Goal: Transaction & Acquisition: Purchase product/service

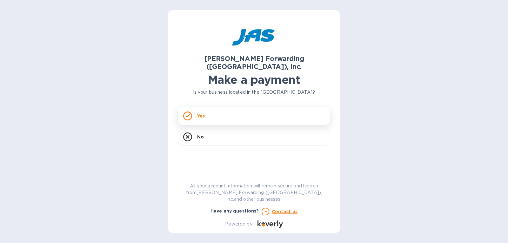
click at [190, 111] on icon at bounding box center [187, 115] width 9 height 9
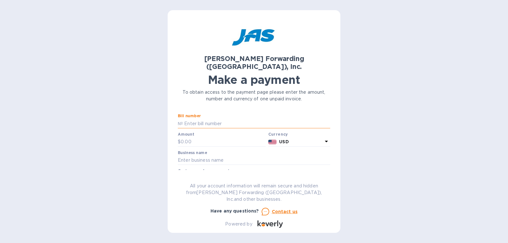
click at [195, 119] on input "text" at bounding box center [256, 124] width 147 height 10
drag, startPoint x: 228, startPoint y: 116, endPoint x: 181, endPoint y: 114, distance: 47.7
click at [181, 119] on div "№" at bounding box center [254, 124] width 152 height 10
click at [178, 116] on div "[PERSON_NAME] Forwarding ([GEOGRAPHIC_DATA]), Inc. Make a payment To obtain acc…" at bounding box center [254, 121] width 173 height 223
click at [222, 119] on input "text" at bounding box center [256, 124] width 147 height 10
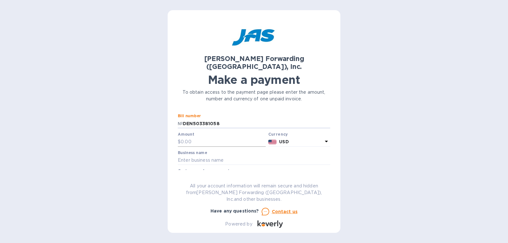
type input "DEN503381058"
click at [190, 137] on input "text" at bounding box center [223, 142] width 85 height 10
type input "175.00"
click at [208, 156] on input "text" at bounding box center [254, 161] width 152 height 10
type input "mountain Peak Dsigns"
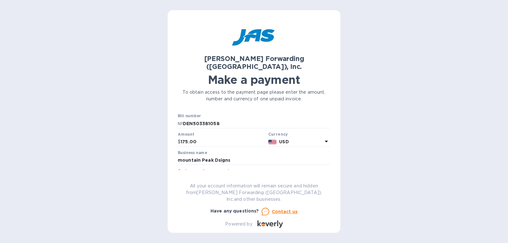
click at [218, 174] on input "text" at bounding box center [254, 179] width 152 height 10
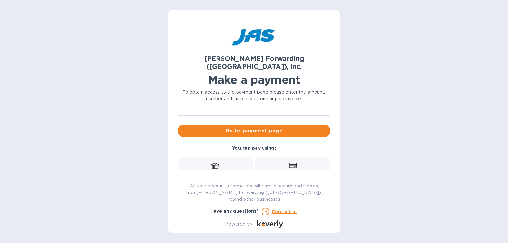
scroll to position [32, 0]
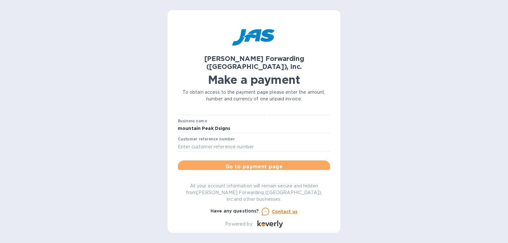
click at [254, 163] on span "Go to payment page" at bounding box center [254, 167] width 142 height 8
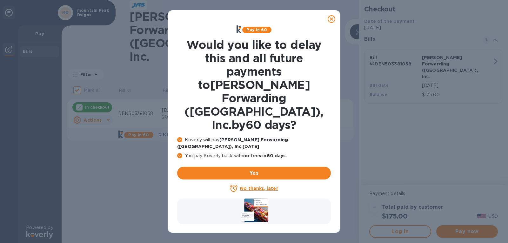
click at [254, 186] on u "No thanks, later" at bounding box center [259, 188] width 38 height 5
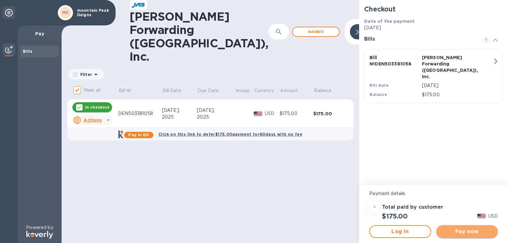
click at [461, 234] on span "Pay now" at bounding box center [467, 232] width 51 height 8
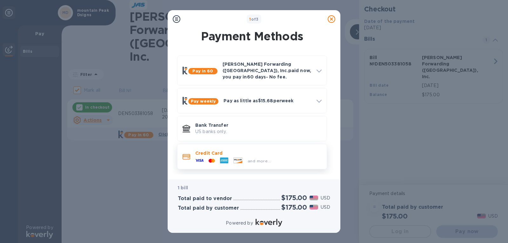
click at [228, 157] on icon at bounding box center [224, 160] width 8 height 6
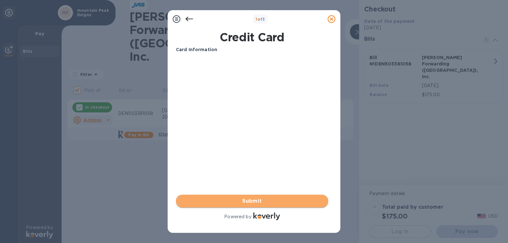
click at [254, 204] on span "Submit" at bounding box center [252, 201] width 142 height 8
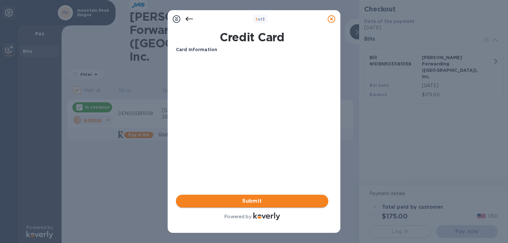
click at [176, 195] on button "Submit" at bounding box center [252, 201] width 152 height 13
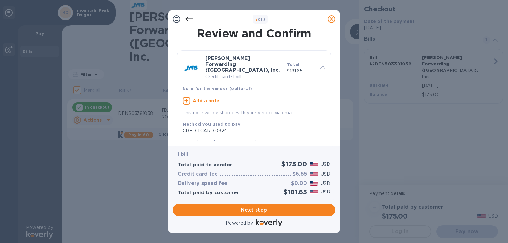
click at [188, 20] on icon at bounding box center [190, 19] width 8 height 8
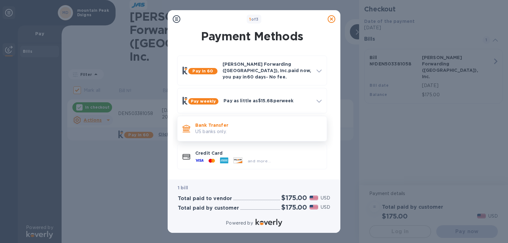
click at [212, 123] on p "Bank Transfer" at bounding box center [258, 125] width 126 height 6
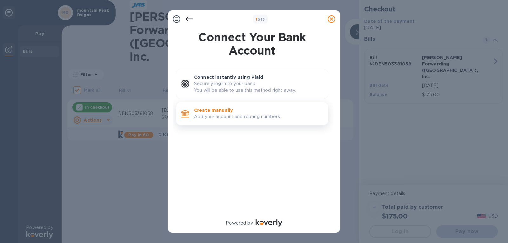
click at [220, 115] on p "Add your account and routing numbers." at bounding box center [258, 116] width 129 height 7
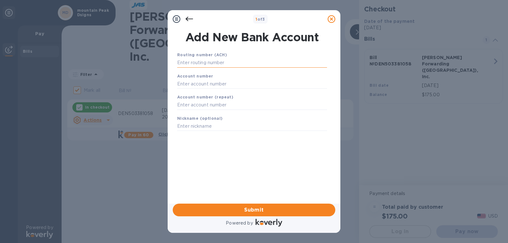
click at [238, 62] on input "text" at bounding box center [252, 63] width 150 height 10
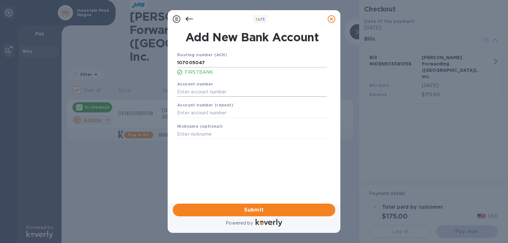
type input "107005047"
click at [182, 94] on input "text" at bounding box center [252, 92] width 150 height 10
type input "2265564794"
click at [193, 113] on input "text" at bounding box center [252, 113] width 150 height 10
type input "2265564794"
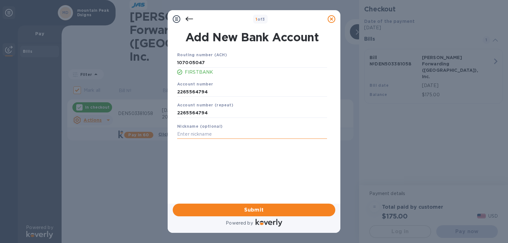
click at [188, 132] on input "text" at bounding box center [252, 135] width 150 height 10
type input "MPD"
click at [251, 206] on span "Submit" at bounding box center [254, 210] width 152 height 8
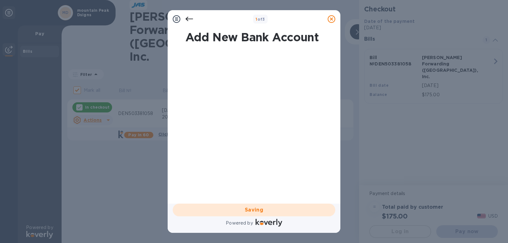
drag, startPoint x: 251, startPoint y: 205, endPoint x: 254, endPoint y: 202, distance: 4.5
click at [251, 205] on div "Saving" at bounding box center [254, 210] width 168 height 18
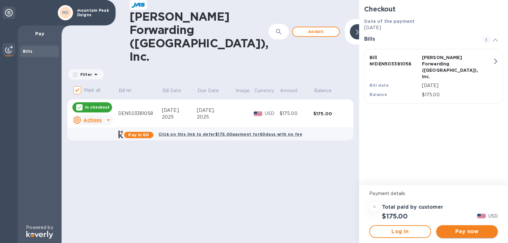
click at [462, 230] on span "Pay now" at bounding box center [467, 232] width 51 height 8
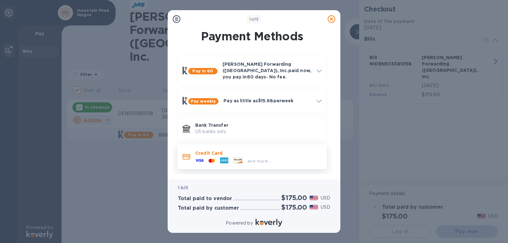
click at [215, 159] on icon at bounding box center [213, 161] width 3 height 4
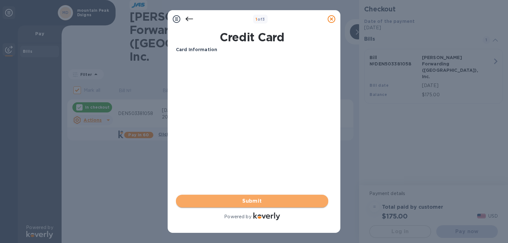
click at [253, 199] on span "Submit" at bounding box center [252, 201] width 142 height 8
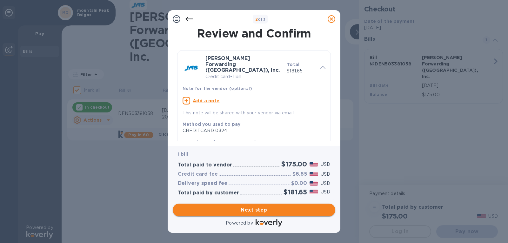
click at [263, 209] on span "Next step" at bounding box center [254, 210] width 152 height 8
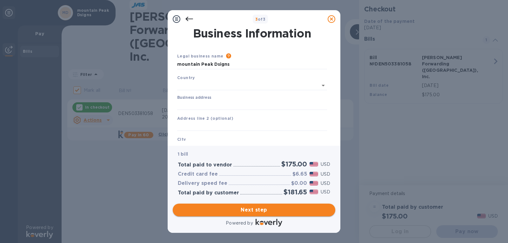
type input "[GEOGRAPHIC_DATA]"
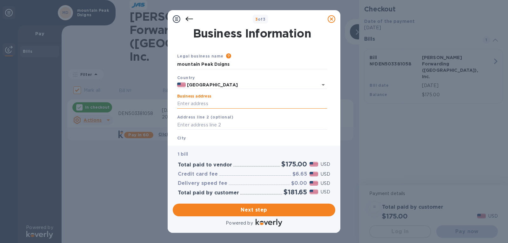
click at [192, 105] on input "Business address" at bounding box center [252, 104] width 150 height 10
type input "589 Lariat Loop X 4023"
click at [205, 138] on div "City" at bounding box center [252, 142] width 155 height 21
drag, startPoint x: 181, startPoint y: 137, endPoint x: 180, endPoint y: 140, distance: 3.3
click at [181, 141] on div "Business Information Legal business name Please provide the legal name that app…" at bounding box center [254, 87] width 173 height 118
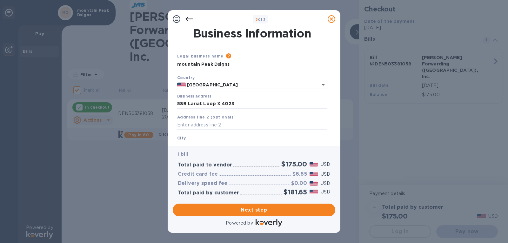
drag, startPoint x: 182, startPoint y: 138, endPoint x: 185, endPoint y: 139, distance: 3.2
click at [182, 139] on b "City" at bounding box center [181, 138] width 9 height 5
drag, startPoint x: 200, startPoint y: 143, endPoint x: 198, endPoint y: 150, distance: 7.3
click at [200, 143] on div "Business Information Legal business name Please provide the legal name that app…" at bounding box center [254, 87] width 173 height 118
click at [189, 151] on div "1 bill Total paid to vendor $175.00 USD Credit card fee $6.65 USD Delivery spee…" at bounding box center [254, 173] width 163 height 55
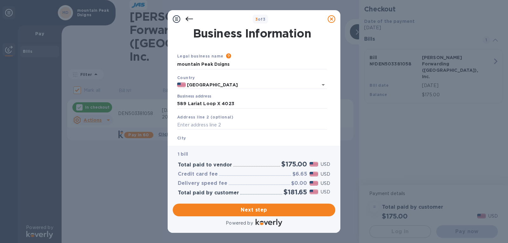
click at [208, 142] on div "Business Information Legal business name Please provide the legal name that app…" at bounding box center [254, 87] width 173 height 118
click at [188, 137] on div "City" at bounding box center [252, 142] width 155 height 21
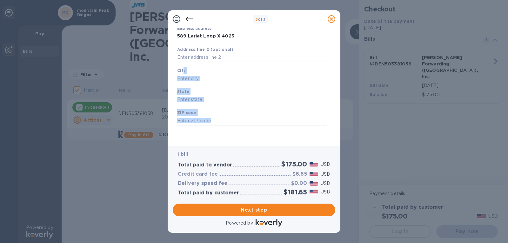
drag, startPoint x: 184, startPoint y: 138, endPoint x: 186, endPoint y: 143, distance: 5.7
click at [186, 143] on div "Business Information Legal business name Please provide the legal name that app…" at bounding box center [254, 87] width 173 height 118
click at [203, 96] on input "text" at bounding box center [252, 100] width 150 height 10
drag, startPoint x: 137, startPoint y: 58, endPoint x: 142, endPoint y: 62, distance: 6.2
click at [138, 59] on div "3 of 3 Business Information Legal business name Please provide the legal name t…" at bounding box center [254, 121] width 508 height 243
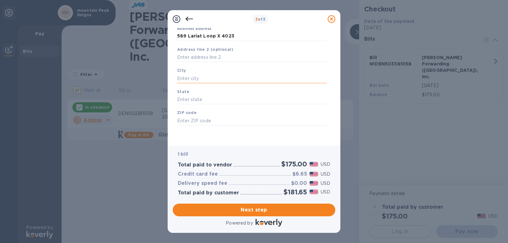
click at [198, 78] on input "text" at bounding box center [252, 79] width 150 height 10
type input "[PERSON_NAME]"
click at [181, 101] on input "text" at bounding box center [252, 100] width 150 height 10
type input "CO"
drag, startPoint x: 184, startPoint y: 125, endPoint x: 186, endPoint y: 121, distance: 4.6
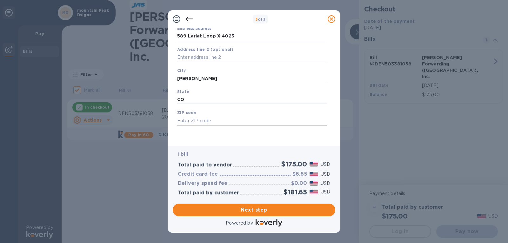
click at [185, 122] on input "text" at bounding box center [252, 121] width 150 height 10
type input "81632"
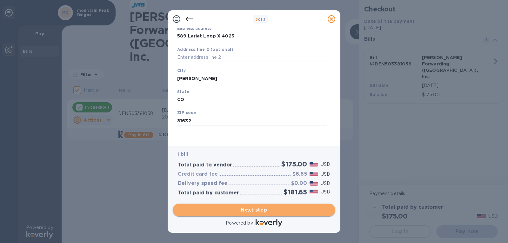
click at [249, 210] on span "Next step" at bounding box center [254, 210] width 152 height 8
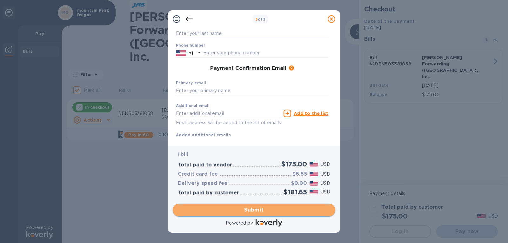
click at [253, 206] on span "Submit" at bounding box center [254, 210] width 152 height 8
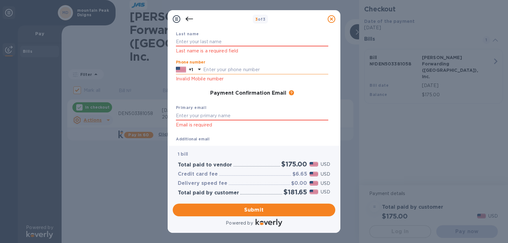
click at [210, 72] on input "text" at bounding box center [265, 70] width 125 height 10
type input "3038880180"
type input "[PERSON_NAME]"
type input "[EMAIL_ADDRESS][DOMAIN_NAME]"
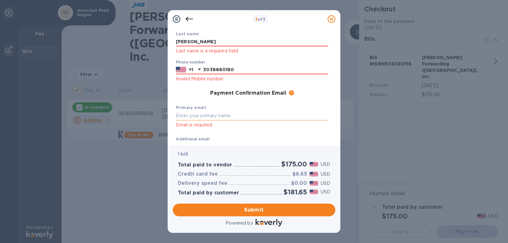
click at [188, 117] on input "text" at bounding box center [252, 116] width 152 height 10
drag, startPoint x: 186, startPoint y: 118, endPoint x: 186, endPoint y: 121, distance: 3.2
click at [188, 122] on div "Email is required" at bounding box center [252, 120] width 152 height 18
click at [189, 126] on p "Email is required" at bounding box center [252, 124] width 152 height 7
click at [178, 119] on input "text" at bounding box center [252, 116] width 152 height 10
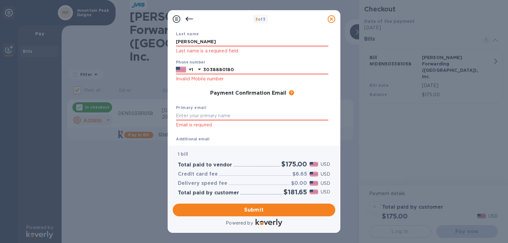
click at [179, 124] on p "Email is required" at bounding box center [252, 124] width 152 height 7
click at [178, 115] on input "text" at bounding box center [252, 116] width 152 height 10
type input "[EMAIL_ADDRESS][DOMAIN_NAME]"
drag, startPoint x: 248, startPoint y: 212, endPoint x: 247, endPoint y: 208, distance: 3.2
click at [247, 209] on span "Submit" at bounding box center [254, 210] width 152 height 8
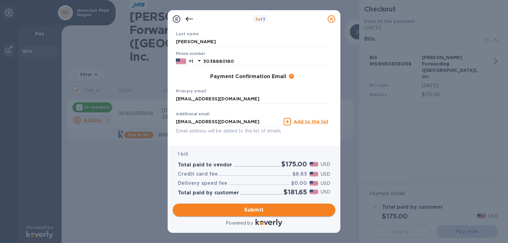
click at [257, 207] on span "Submit" at bounding box center [254, 210] width 152 height 8
click at [253, 212] on span "Submit" at bounding box center [254, 210] width 152 height 8
click at [289, 122] on icon at bounding box center [288, 122] width 8 height 8
click at [205, 120] on input "text" at bounding box center [228, 122] width 105 height 10
type input "[EMAIL_ADDRESS][DOMAIN_NAME]"
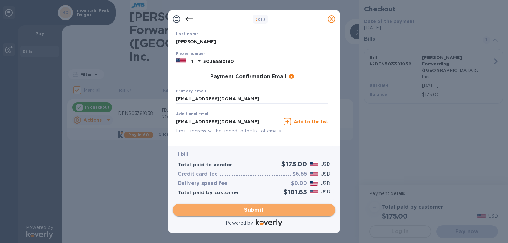
click at [253, 208] on span "Submit" at bounding box center [254, 210] width 152 height 8
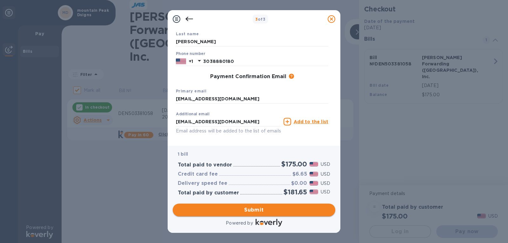
click at [254, 212] on span "Submit" at bounding box center [254, 210] width 152 height 8
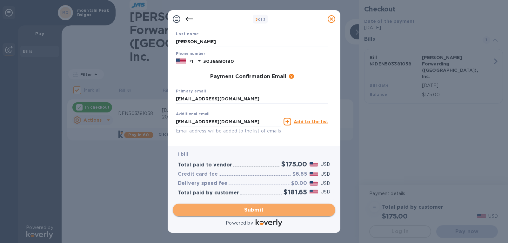
click at [254, 212] on span "Submit" at bounding box center [254, 210] width 152 height 8
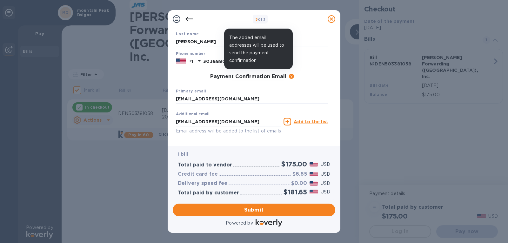
click at [289, 77] on icon at bounding box center [291, 76] width 5 height 5
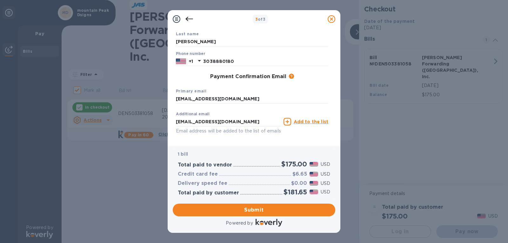
click at [242, 78] on h3 "Payment Confirmation Email" at bounding box center [248, 77] width 76 height 6
click at [213, 77] on h3 "Payment Confirmation Email" at bounding box center [248, 77] width 76 height 6
click at [261, 74] on div "Payment Confirmation Email The added email addresses will be used to send the p…" at bounding box center [252, 76] width 158 height 11
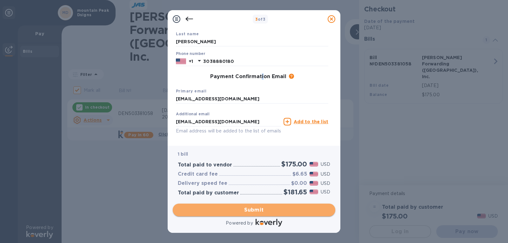
click at [252, 211] on span "Submit" at bounding box center [254, 210] width 152 height 8
click at [253, 213] on span "Submit" at bounding box center [254, 210] width 152 height 8
click at [255, 215] on button "Submit" at bounding box center [254, 210] width 163 height 13
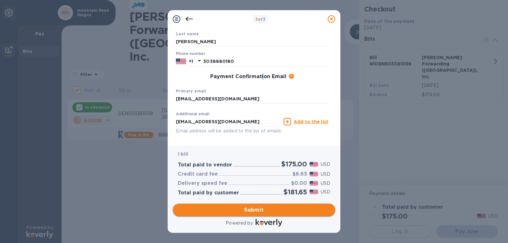
click at [259, 214] on button "Submit" at bounding box center [254, 210] width 163 height 13
click at [259, 210] on span "Submit" at bounding box center [254, 210] width 152 height 8
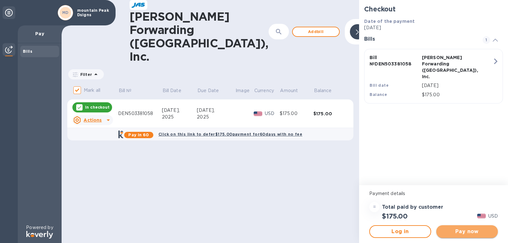
click at [477, 231] on span "Pay now" at bounding box center [467, 232] width 51 height 8
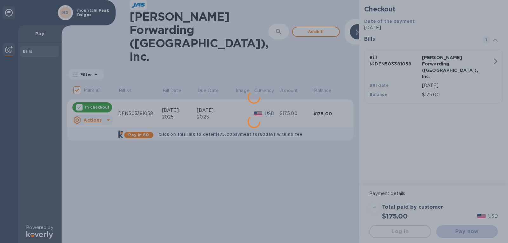
scroll to position [0, 0]
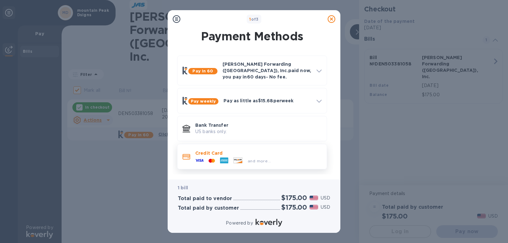
click at [217, 158] on div at bounding box center [211, 161] width 11 height 6
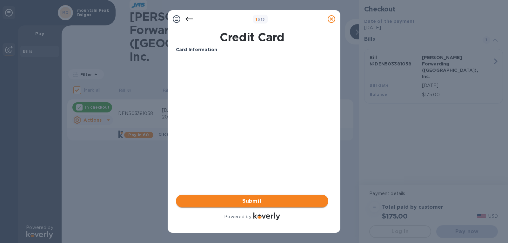
click at [252, 203] on span "Submit" at bounding box center [252, 201] width 142 height 8
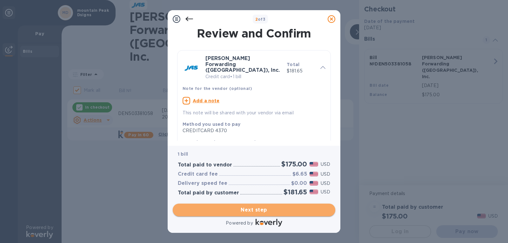
click at [245, 214] on button "Next step" at bounding box center [254, 210] width 163 height 13
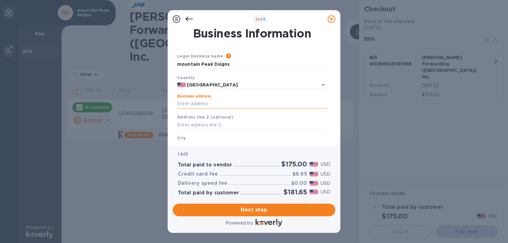
click at [180, 105] on input "Business address" at bounding box center [252, 104] width 150 height 10
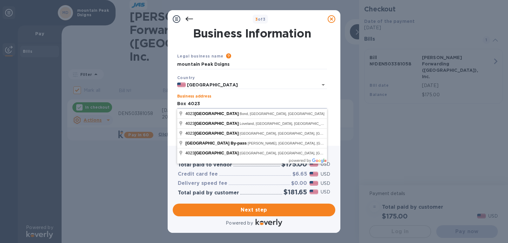
type input "Box 4023"
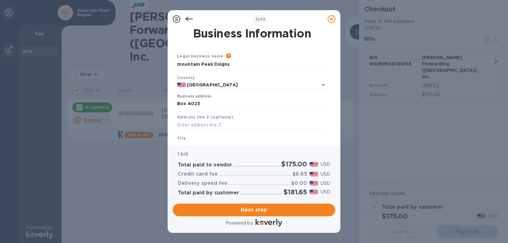
click at [169, 147] on div "1 bill Total paid to vendor $175.00 USD Credit card fee $6.65 USD Delivery spee…" at bounding box center [254, 189] width 173 height 87
click at [182, 126] on input "text" at bounding box center [252, 125] width 150 height 10
click at [187, 138] on div "City" at bounding box center [252, 142] width 155 height 21
drag, startPoint x: 181, startPoint y: 152, endPoint x: 181, endPoint y: 149, distance: 3.2
click at [181, 148] on div "1 bill Total paid to vendor $175.00 USD Credit card fee $6.65 USD Delivery spee…" at bounding box center [254, 173] width 165 height 57
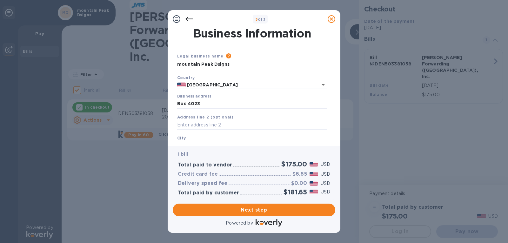
click at [178, 143] on div "Business Information Legal business name Please provide the legal name that app…" at bounding box center [254, 87] width 173 height 118
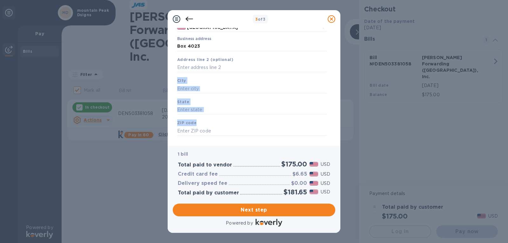
click at [182, 138] on div "Legal business name Please provide the legal name that appears on your SS-4 for…" at bounding box center [252, 68] width 155 height 151
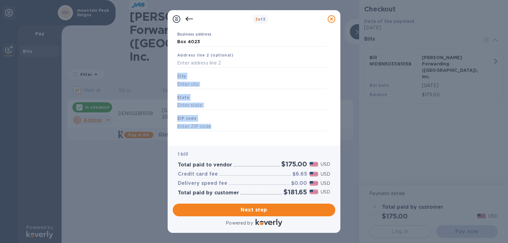
click at [193, 78] on div "City" at bounding box center [252, 80] width 155 height 21
drag, startPoint x: 207, startPoint y: 88, endPoint x: 205, endPoint y: 85, distance: 3.6
click at [206, 87] on input "text" at bounding box center [252, 84] width 150 height 10
click at [206, 84] on input "text" at bounding box center [252, 84] width 150 height 10
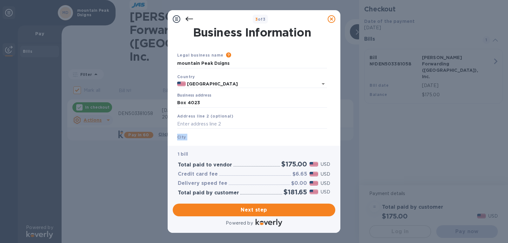
scroll to position [0, 0]
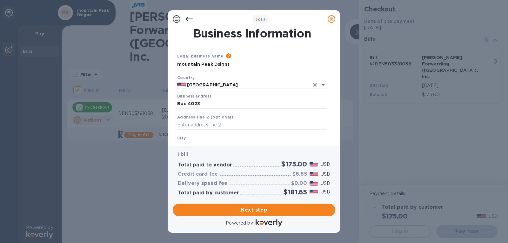
click at [278, 89] on div "Country [GEOGRAPHIC_DATA]" at bounding box center [252, 82] width 155 height 20
click at [199, 138] on div "City" at bounding box center [252, 142] width 155 height 21
click at [186, 137] on b "City" at bounding box center [181, 138] width 9 height 5
click at [179, 138] on b "City" at bounding box center [181, 138] width 9 height 5
click at [177, 140] on div "City" at bounding box center [252, 142] width 155 height 21
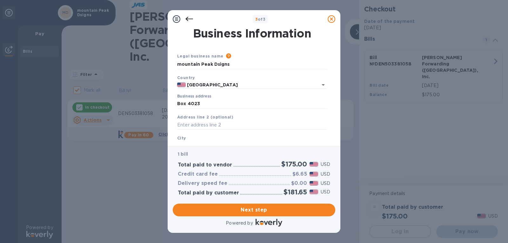
click at [203, 136] on div "City" at bounding box center [252, 142] width 155 height 21
click at [192, 147] on div "1 bill Total paid to vendor $175.00 USD Credit card fee $6.65 USD Delivery spee…" at bounding box center [254, 173] width 163 height 55
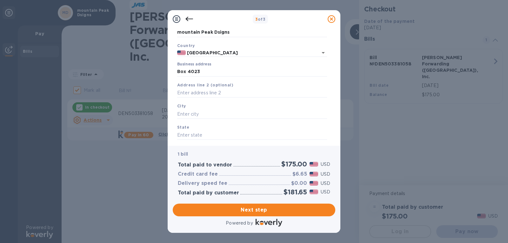
scroll to position [32, 0]
click at [194, 114] on input "text" at bounding box center [252, 115] width 150 height 10
type input "[PERSON_NAME]"
click at [178, 137] on input "text" at bounding box center [252, 136] width 150 height 10
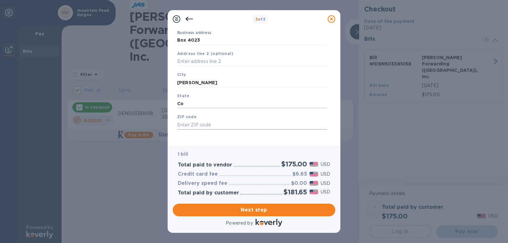
type input "Co"
click at [182, 125] on input "text" at bounding box center [252, 125] width 150 height 10
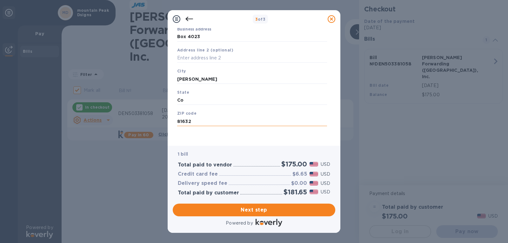
scroll to position [68, 0]
type input "81632"
click at [257, 210] on span "Next step" at bounding box center [254, 210] width 152 height 8
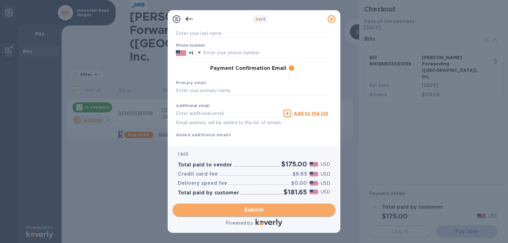
click at [249, 210] on span "Submit" at bounding box center [254, 210] width 152 height 8
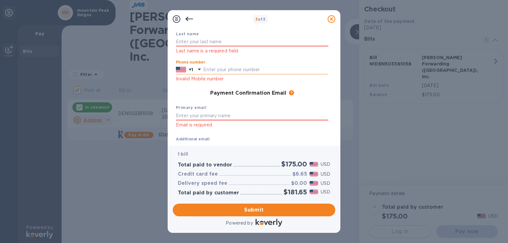
click at [210, 70] on input "text" at bounding box center [265, 70] width 125 height 10
type input "3038880180"
type input "[PERSON_NAME]"
type input "[EMAIL_ADDRESS][DOMAIN_NAME]"
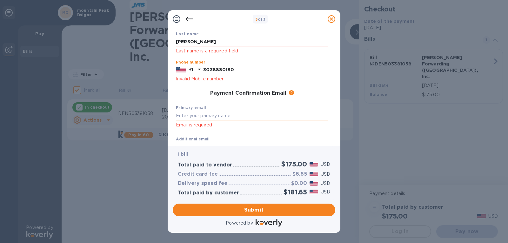
click at [191, 116] on input "text" at bounding box center [252, 116] width 152 height 10
type input "[EMAIL_ADDRESS][DOMAIN_NAME]"
click at [256, 215] on button "Submit" at bounding box center [254, 210] width 163 height 13
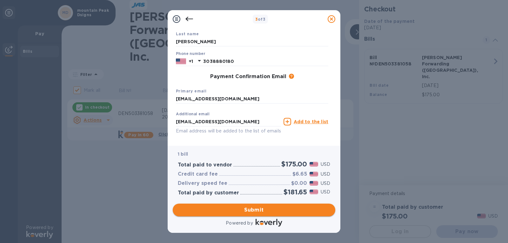
click at [254, 210] on span "Submit" at bounding box center [254, 210] width 152 height 8
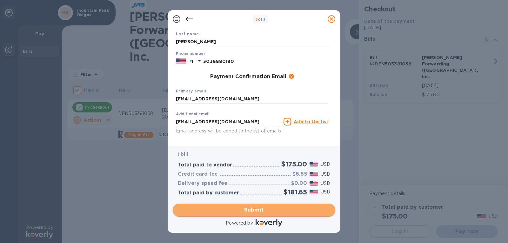
click at [254, 210] on span "Submit" at bounding box center [254, 210] width 152 height 8
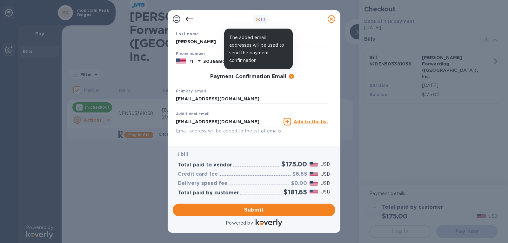
click at [289, 76] on icon at bounding box center [291, 76] width 5 height 5
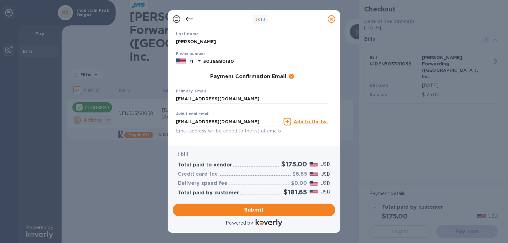
click at [202, 81] on div "Payment Confirmation Email The added email addresses will be used to send the p…" at bounding box center [252, 76] width 158 height 11
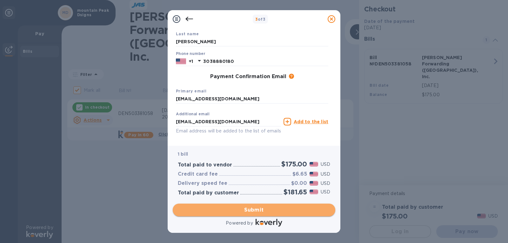
click at [256, 207] on span "Submit" at bounding box center [254, 210] width 152 height 8
drag, startPoint x: 251, startPoint y: 207, endPoint x: 254, endPoint y: 212, distance: 6.0
click at [254, 212] on span "Submit" at bounding box center [254, 210] width 152 height 8
drag, startPoint x: 253, startPoint y: 211, endPoint x: 258, endPoint y: 214, distance: 5.4
click at [254, 213] on span "Submit" at bounding box center [254, 210] width 152 height 8
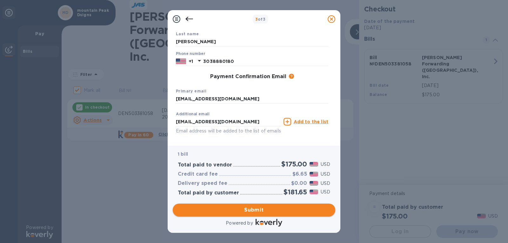
click at [259, 214] on button "Submit" at bounding box center [254, 210] width 163 height 13
click at [262, 216] on div "Submit" at bounding box center [254, 210] width 168 height 18
